Goal: Find contact information: Find contact information

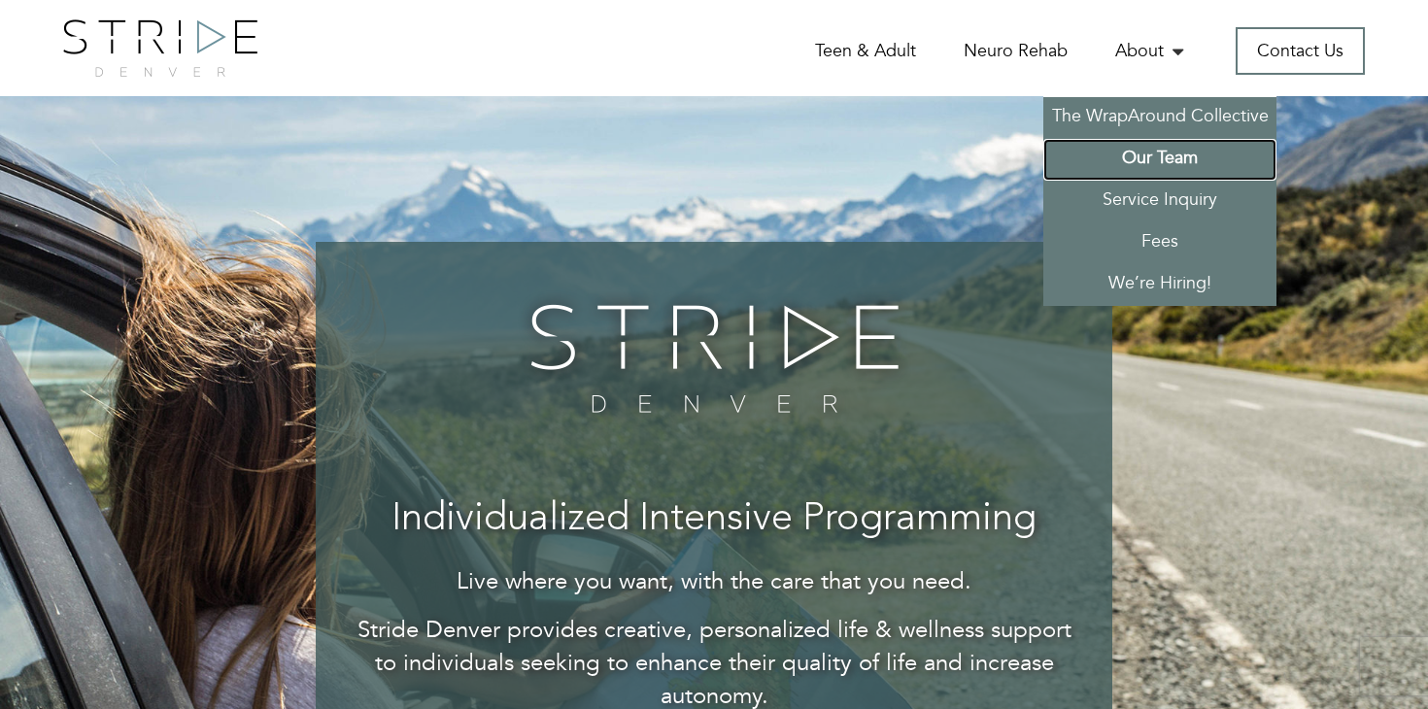
click at [1169, 160] on link "Our Team" at bounding box center [1159, 160] width 233 height 42
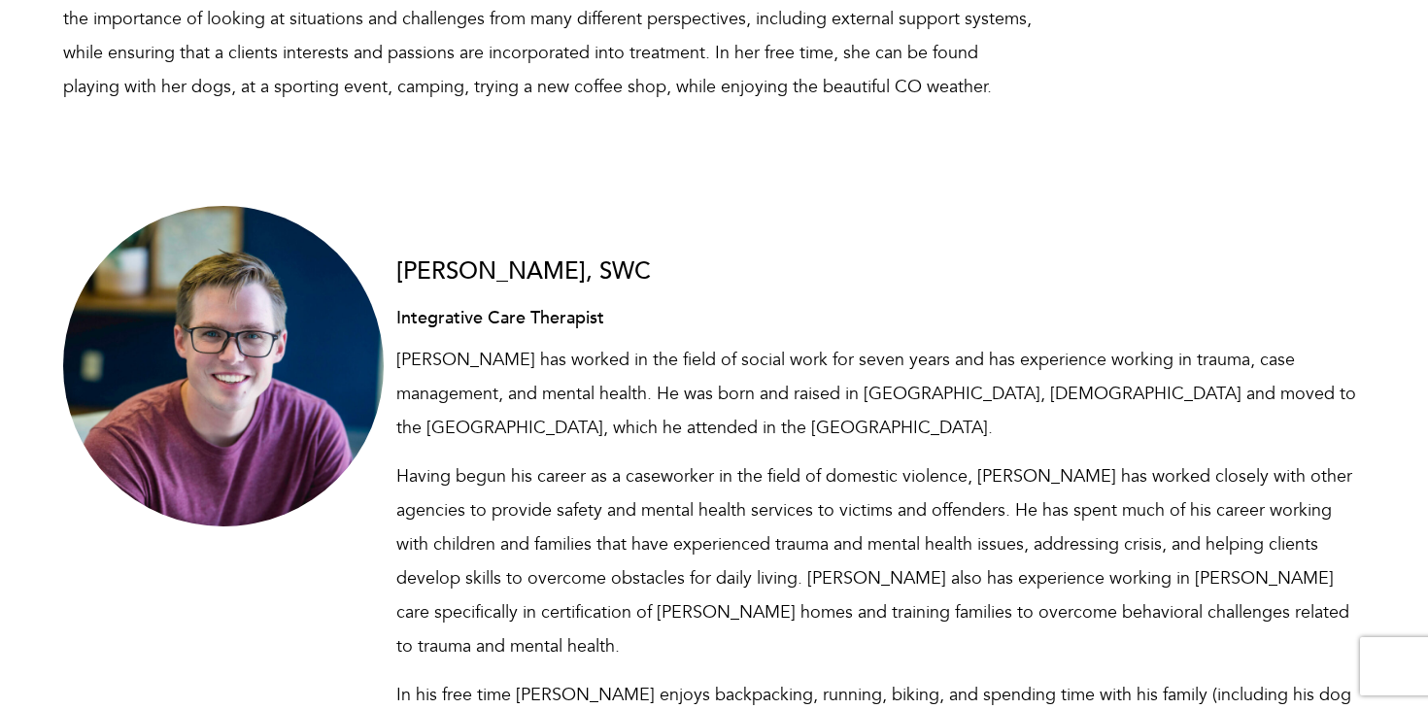
scroll to position [6620, 0]
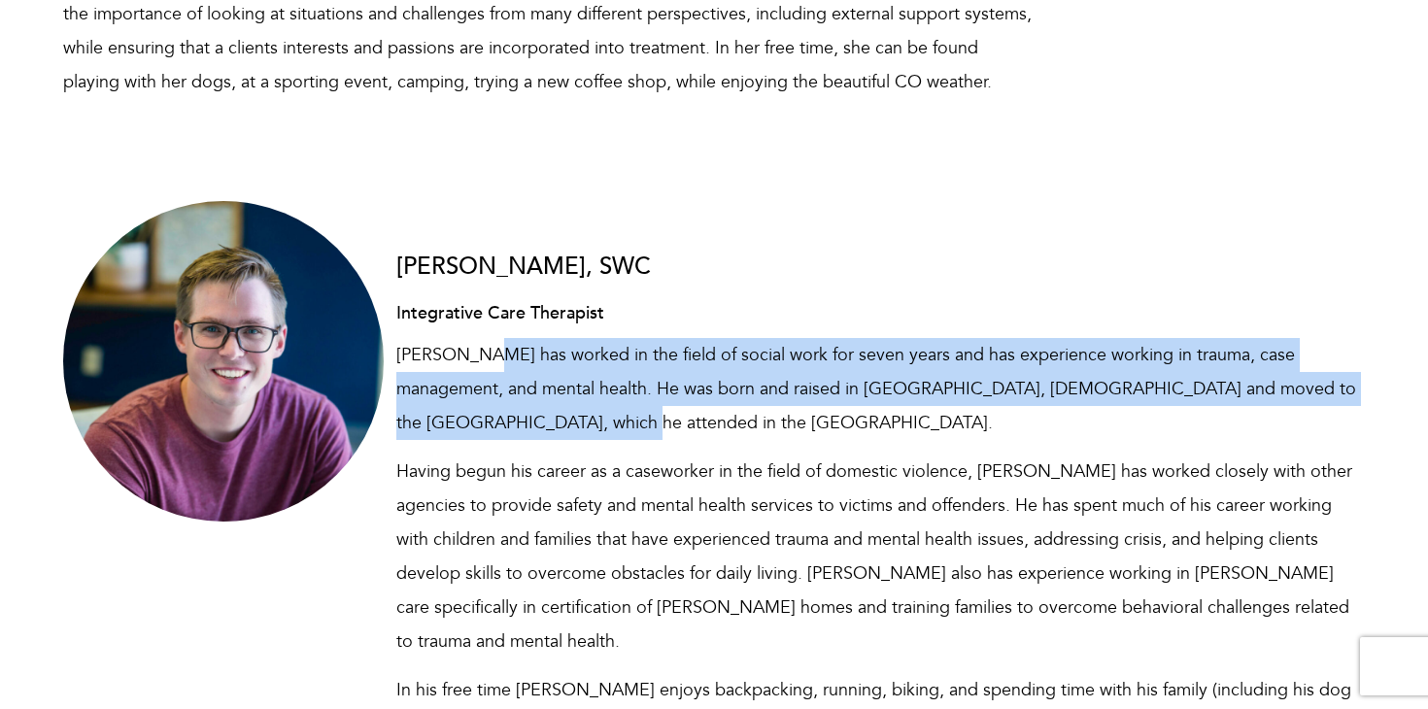
drag, startPoint x: 480, startPoint y: 222, endPoint x: 456, endPoint y: 294, distance: 75.5
click at [456, 338] on p "[PERSON_NAME] has worked in the field of social work for seven years and has ex…" at bounding box center [880, 389] width 969 height 102
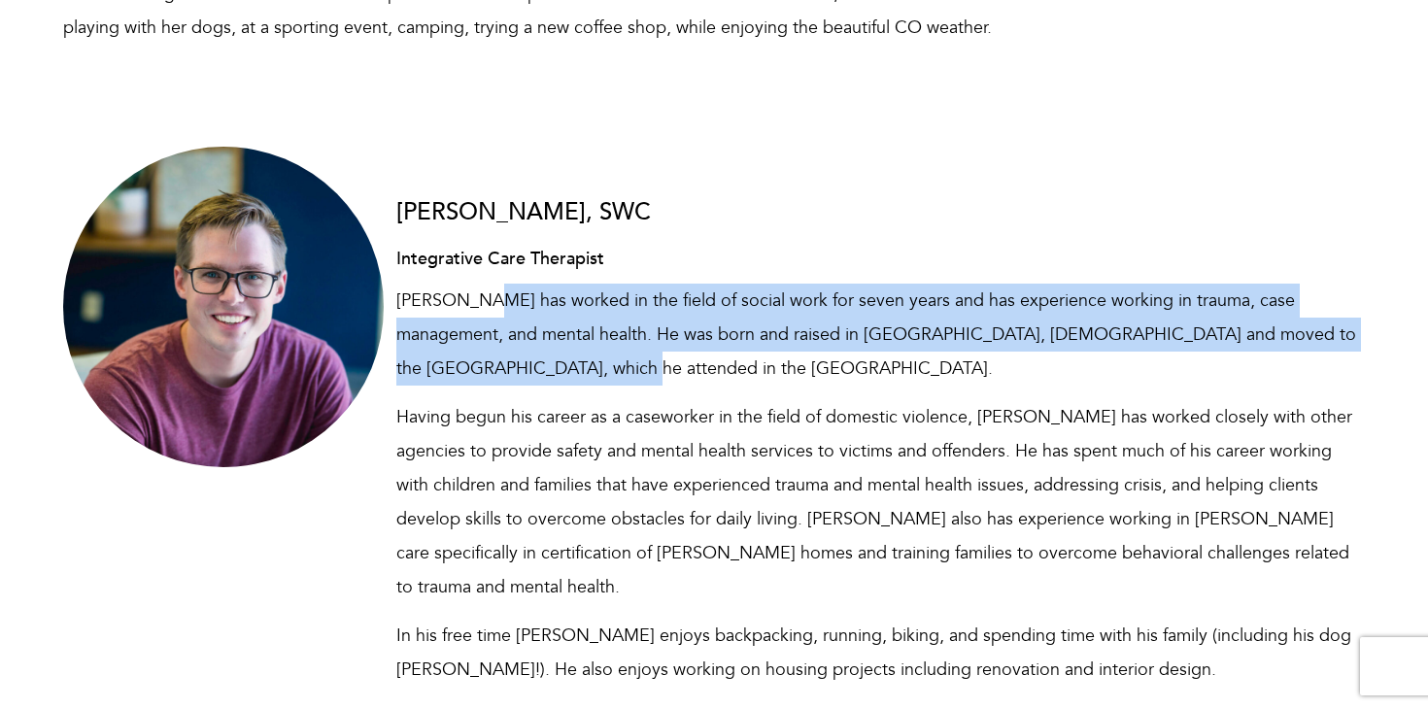
scroll to position [6678, 0]
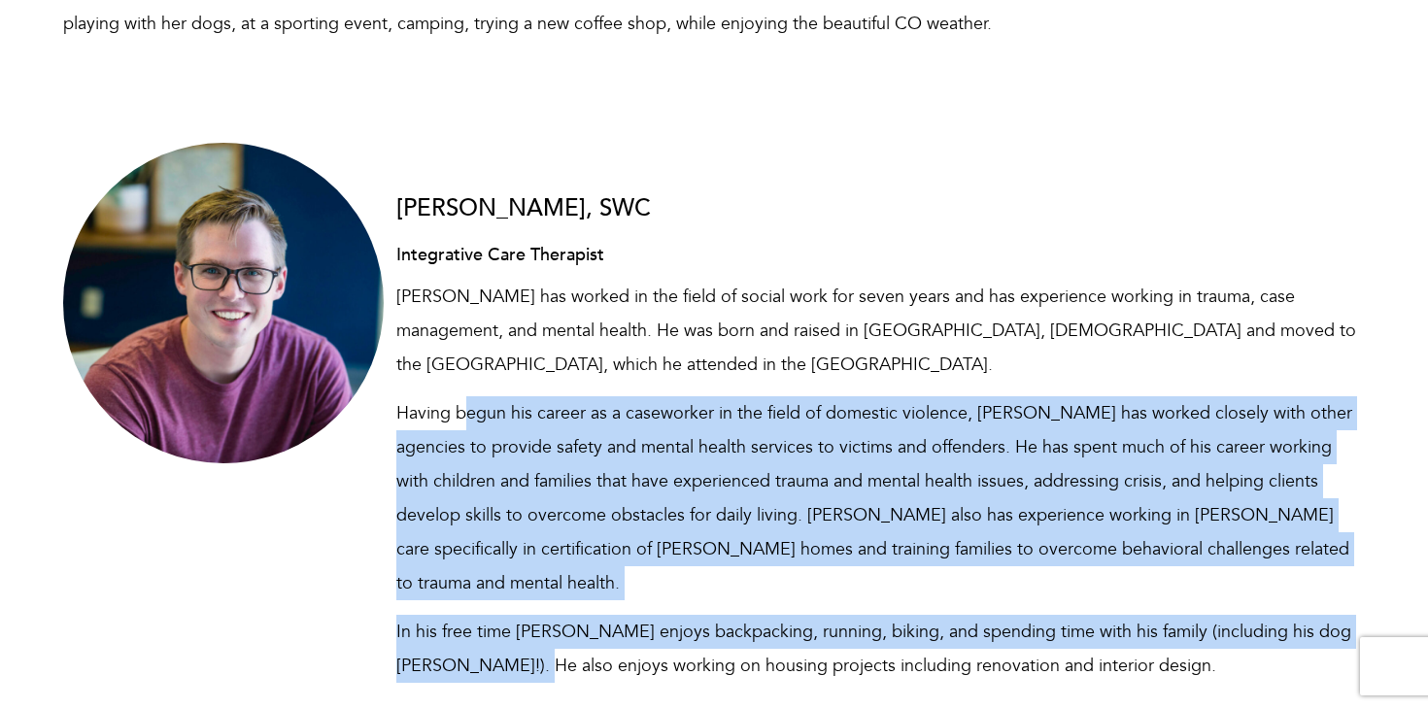
drag, startPoint x: 464, startPoint y: 272, endPoint x: 512, endPoint y: 502, distance: 235.0
click at [512, 502] on div "[PERSON_NAME], SWC Integrative Care Therapist [PERSON_NAME] has worked in the f…" at bounding box center [880, 432] width 969 height 530
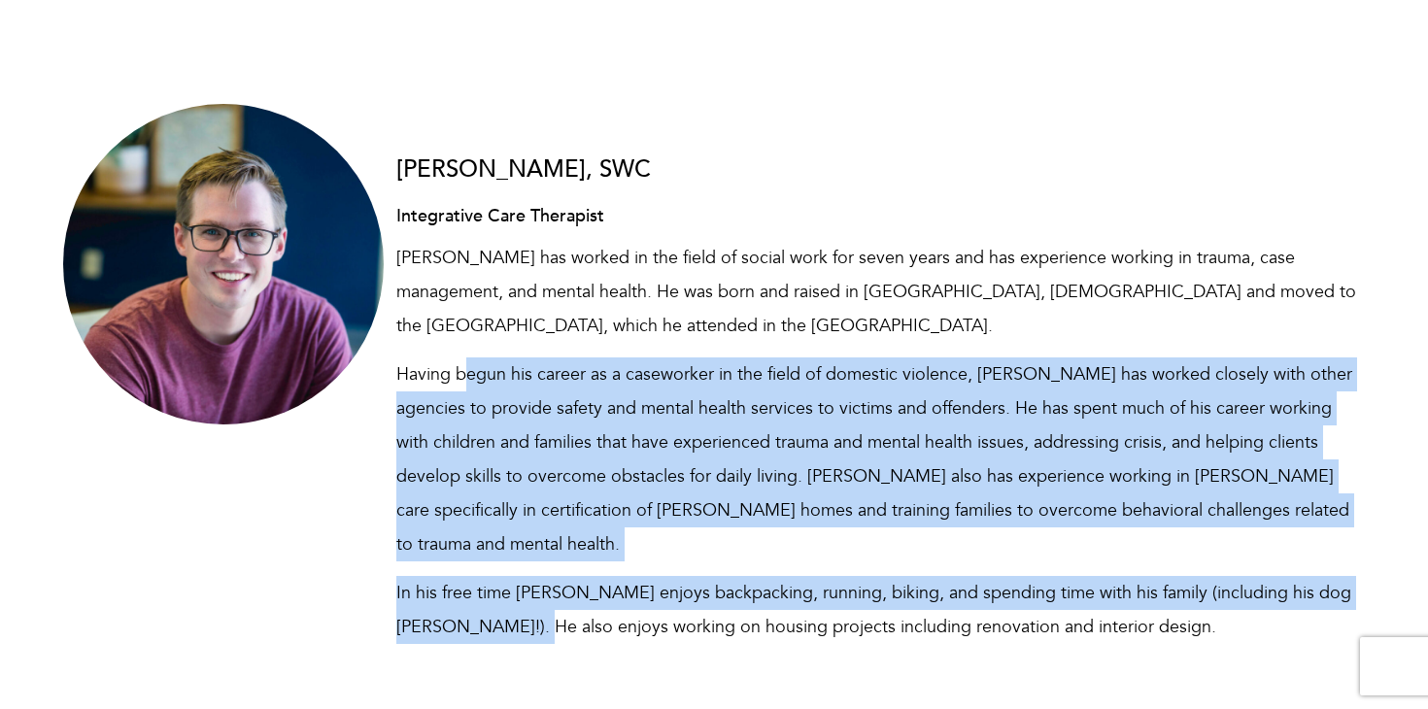
scroll to position [6745, 0]
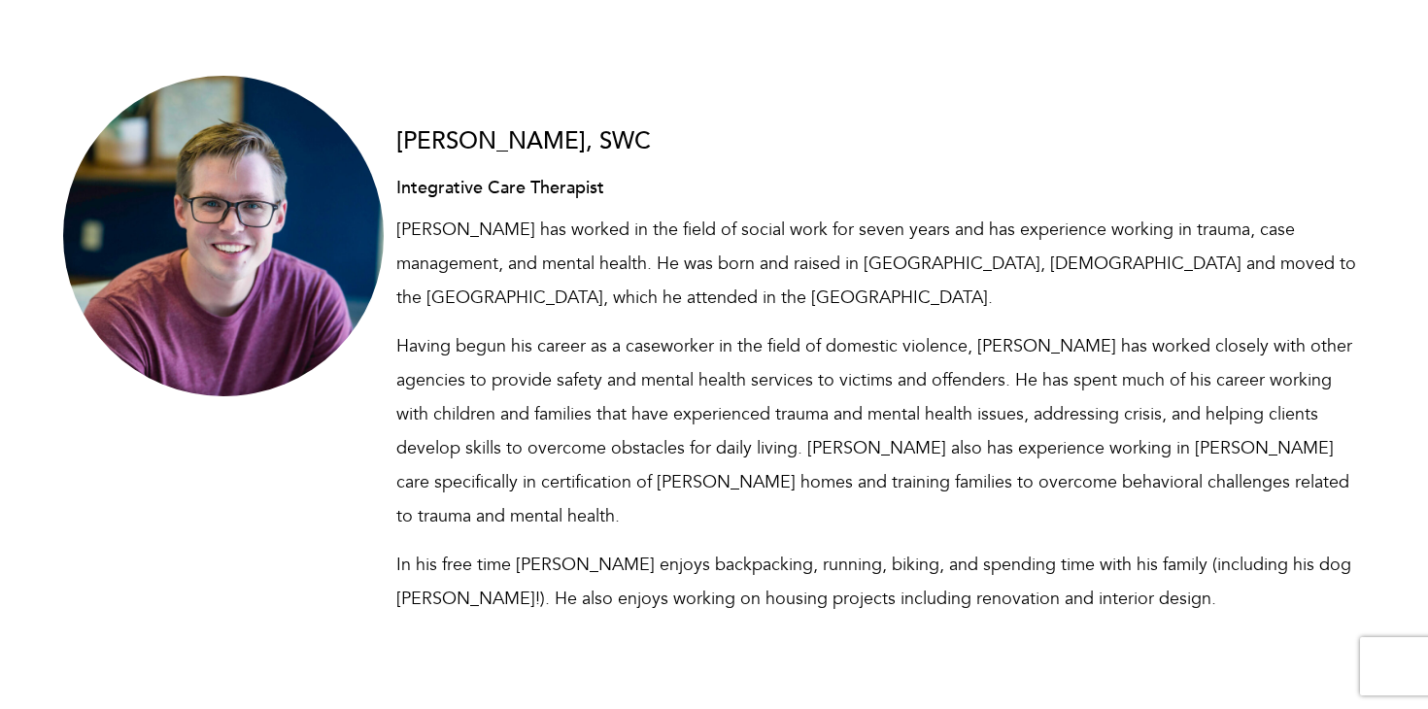
click at [583, 370] on div "[PERSON_NAME], SWC Integrative Care Therapist [PERSON_NAME] has worked in the f…" at bounding box center [880, 365] width 969 height 530
